Goal: Transaction & Acquisition: Purchase product/service

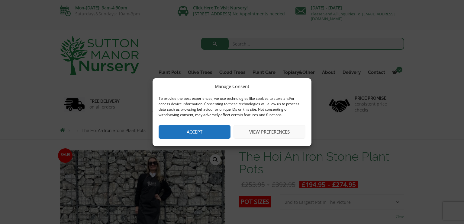
click at [193, 128] on button "Accept" at bounding box center [195, 132] width 72 height 14
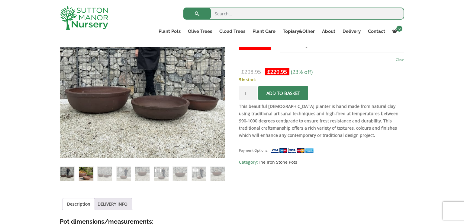
scroll to position [146, 0]
click at [87, 175] on img at bounding box center [86, 174] width 14 height 14
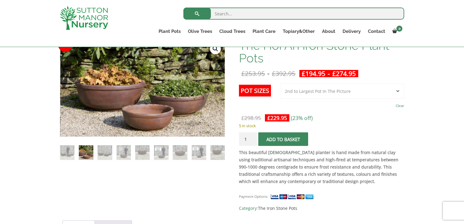
scroll to position [96, 0]
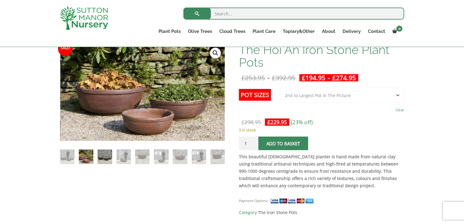
click at [105, 159] on img at bounding box center [105, 157] width 14 height 14
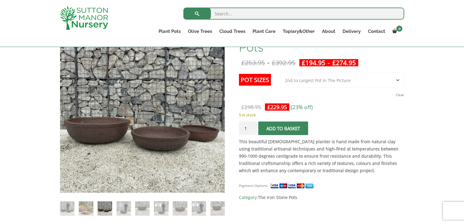
scroll to position [161, 0]
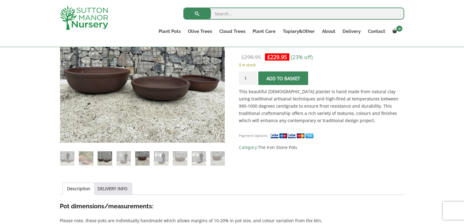
click at [146, 161] on img at bounding box center [142, 159] width 14 height 14
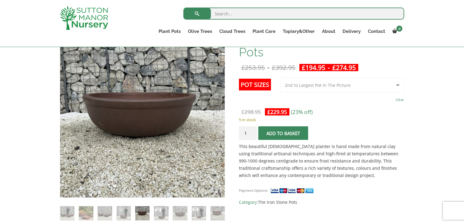
scroll to position [105, 0]
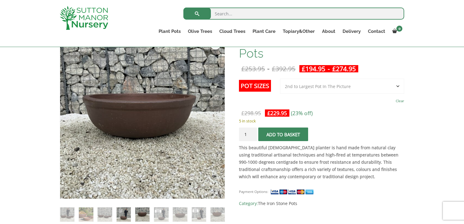
click at [127, 217] on img at bounding box center [124, 215] width 14 height 14
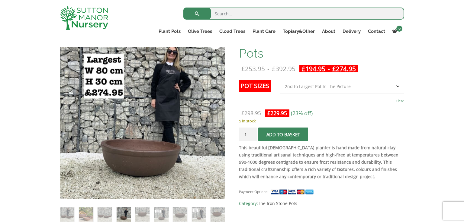
click at [291, 135] on button "Add to basket" at bounding box center [283, 135] width 50 height 14
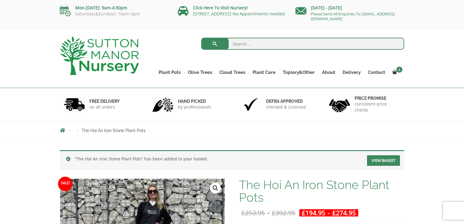
click at [386, 160] on link "View basket" at bounding box center [383, 161] width 33 height 11
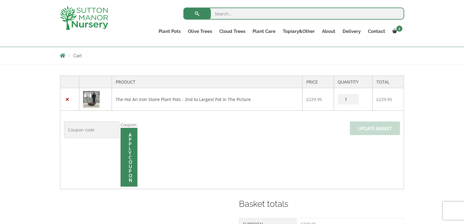
scroll to position [103, 0]
